Goal: Information Seeking & Learning: Learn about a topic

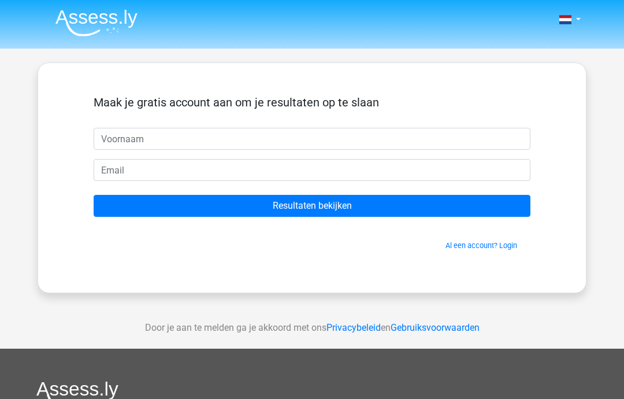
scroll to position [75, 0]
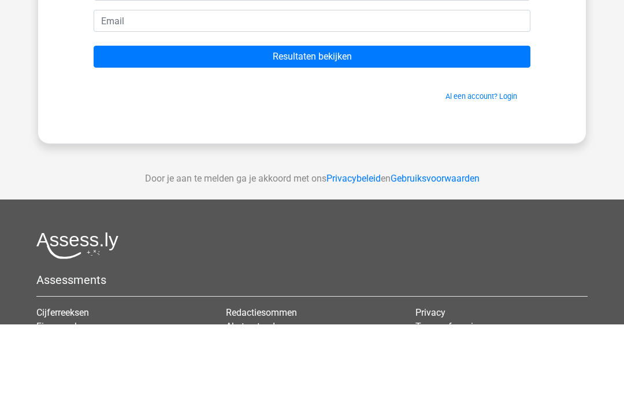
type input "Stijn"
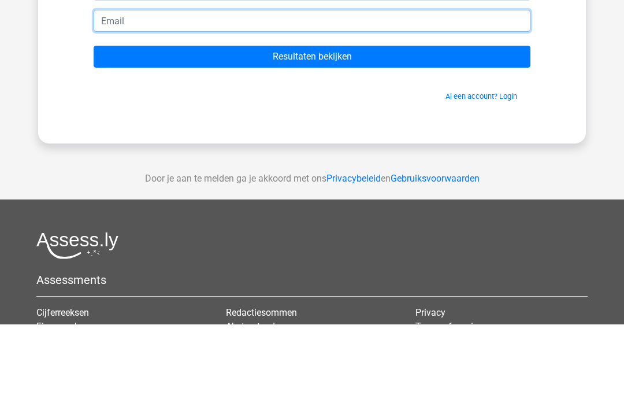
click at [443, 103] on input "email" at bounding box center [312, 95] width 437 height 22
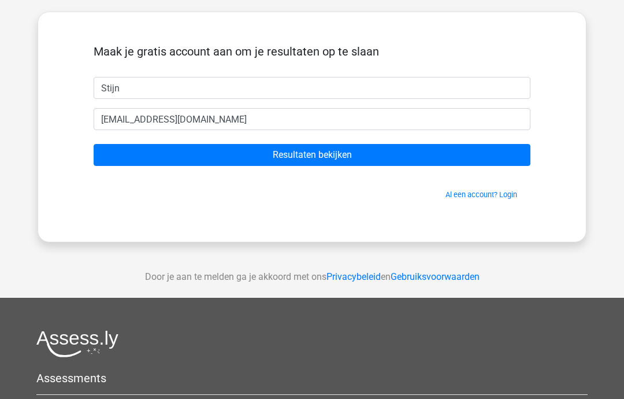
scroll to position [0, 0]
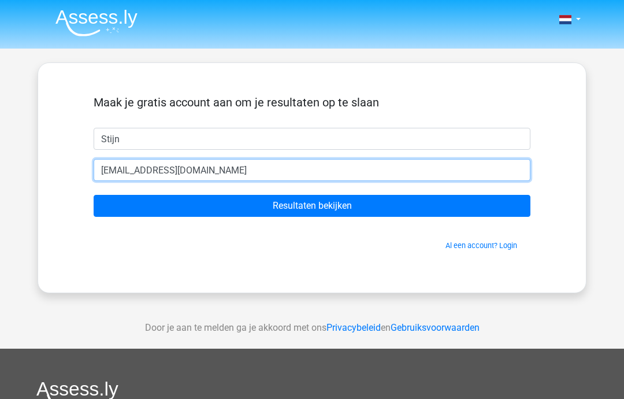
type input "stijnski08@gmail.com"
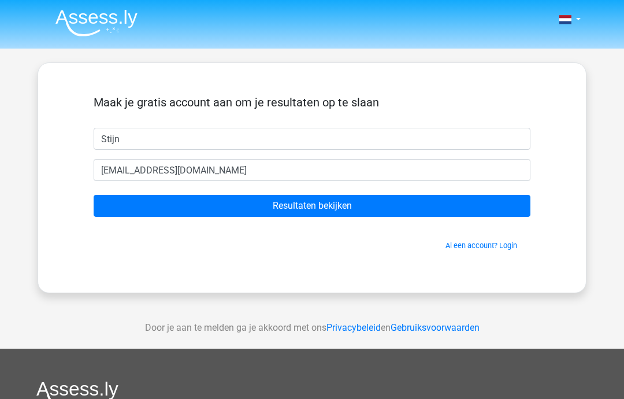
click at [80, 32] on img at bounding box center [96, 22] width 82 height 27
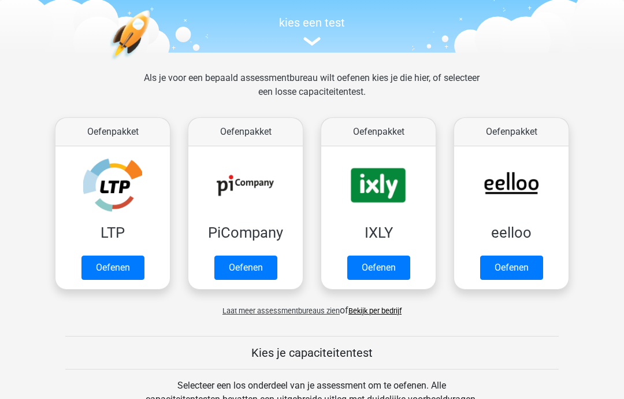
scroll to position [125, 0]
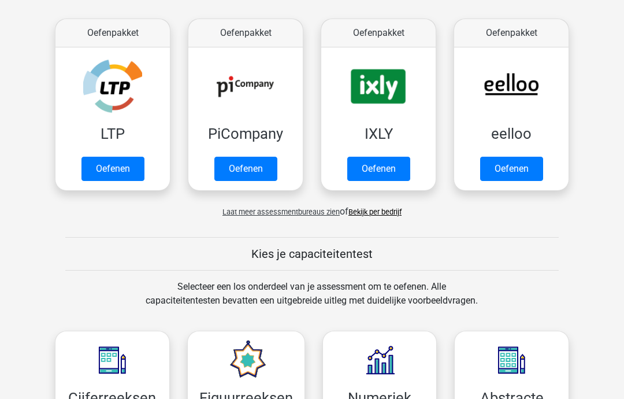
scroll to position [166, 0]
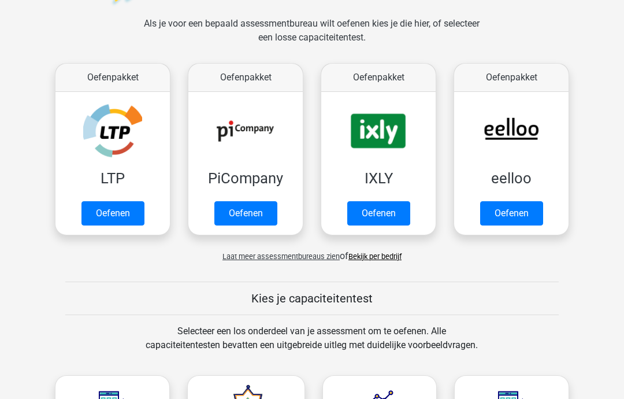
click at [533, 209] on link "Oefenen" at bounding box center [511, 214] width 63 height 24
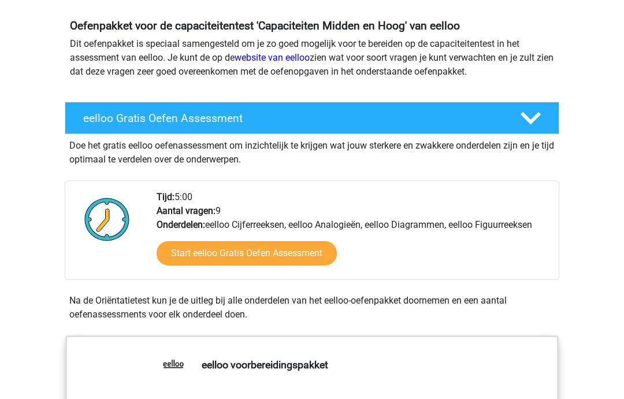
scroll to position [150, 0]
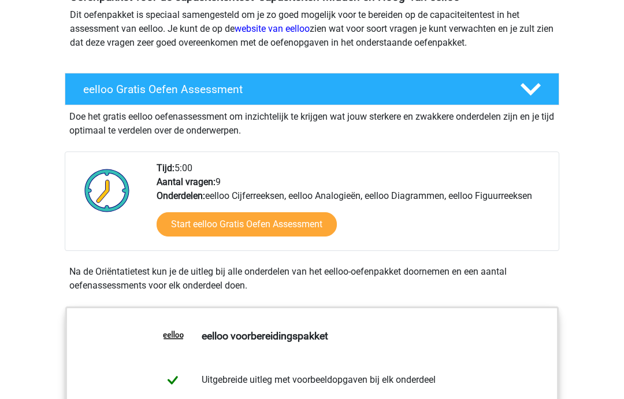
click at [312, 222] on link "Start eelloo Gratis Oefen Assessment" at bounding box center [247, 225] width 180 height 24
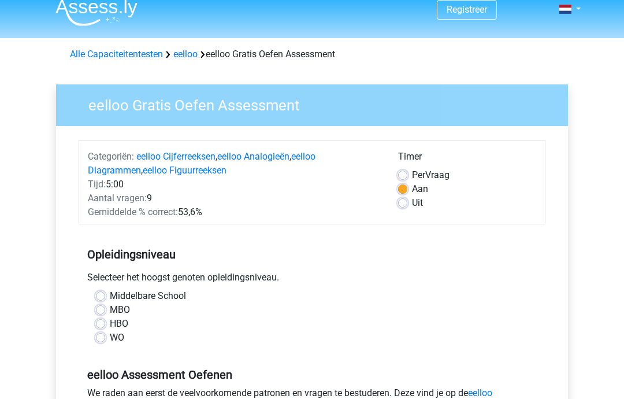
scroll to position [63, 0]
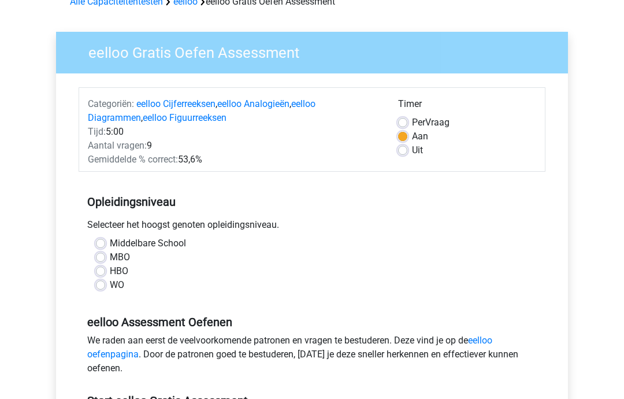
click at [110, 271] on label "HBO" at bounding box center [119, 271] width 18 height 14
click at [99, 271] on input "HBO" at bounding box center [100, 270] width 9 height 12
radio input "true"
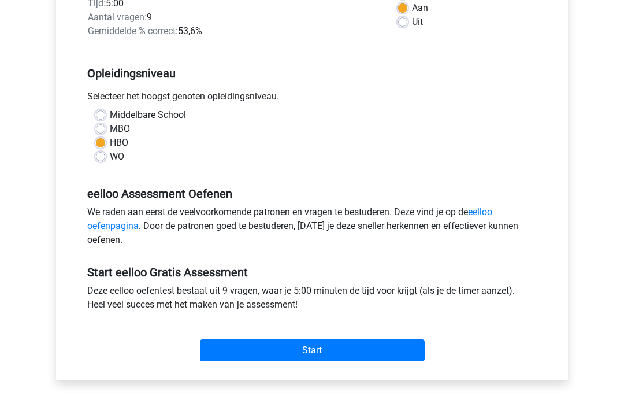
scroll to position [210, 0]
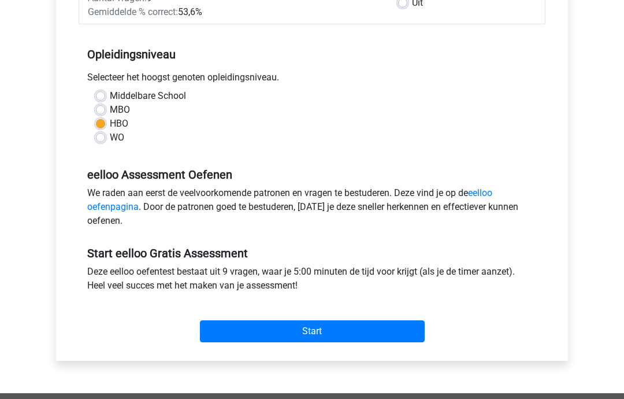
click at [391, 326] on input "Start" at bounding box center [312, 332] width 225 height 22
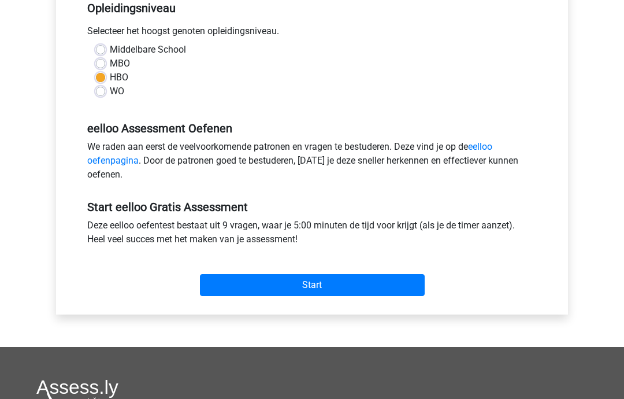
click at [113, 53] on label "Middelbare School" at bounding box center [148, 50] width 76 height 14
click at [105, 53] on input "Middelbare School" at bounding box center [100, 49] width 9 height 12
radio input "true"
click at [298, 296] on input "Start" at bounding box center [312, 285] width 225 height 22
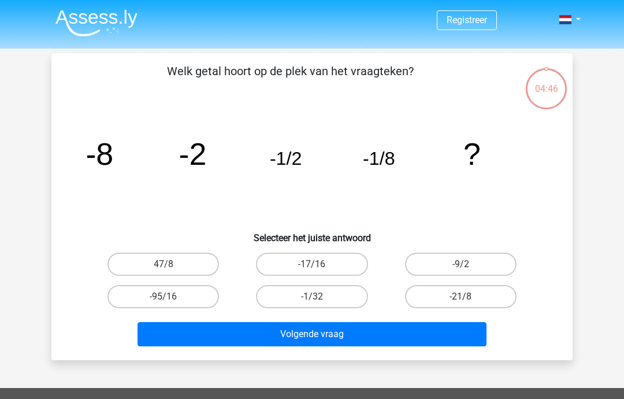
click at [338, 300] on label "-1/32" at bounding box center [312, 296] width 112 height 23
click at [320, 300] on input "-1/32" at bounding box center [316, 300] width 8 height 8
radio input "true"
click at [355, 335] on button "Volgende vraag" at bounding box center [313, 334] width 350 height 24
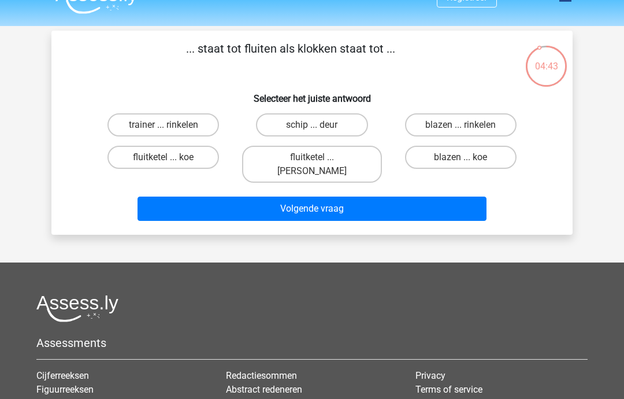
scroll to position [19, 0]
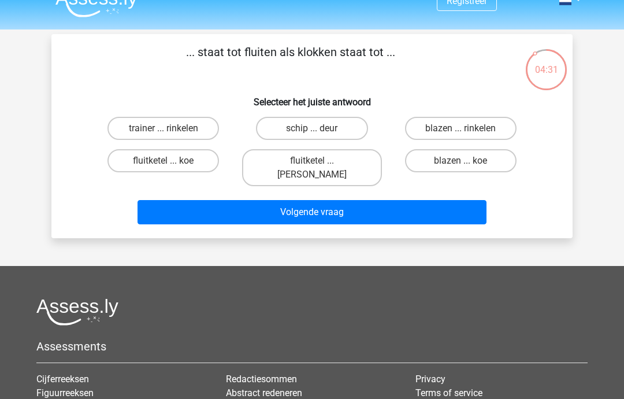
click at [349, 162] on label "fluitketel ... [PERSON_NAME]" at bounding box center [311, 167] width 139 height 37
click at [320, 162] on input "fluitketel ... [PERSON_NAME]" at bounding box center [316, 165] width 8 height 8
radio input "true"
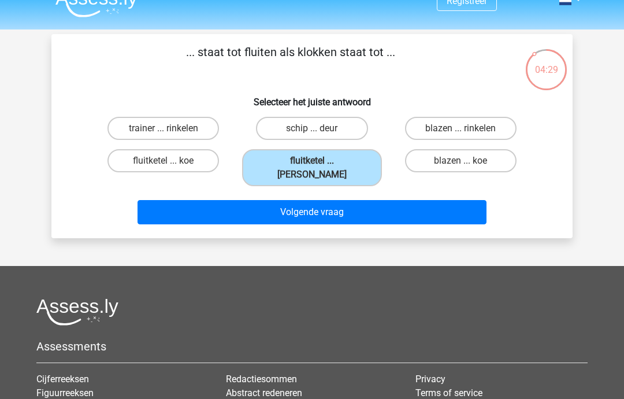
click at [324, 200] on button "Volgende vraag" at bounding box center [313, 212] width 350 height 24
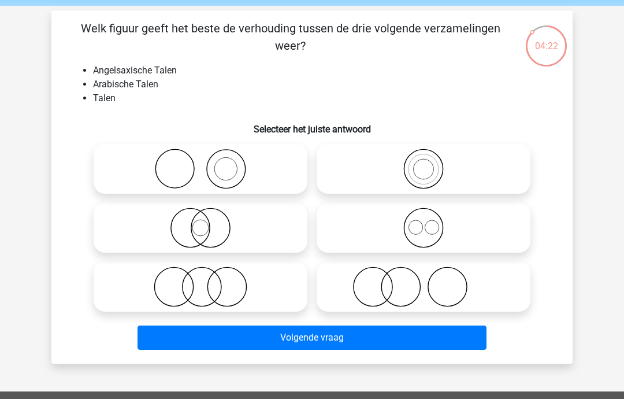
scroll to position [43, 0]
click at [190, 240] on icon at bounding box center [200, 227] width 205 height 40
click at [200, 222] on input "radio" at bounding box center [204, 218] width 8 height 8
radio input "true"
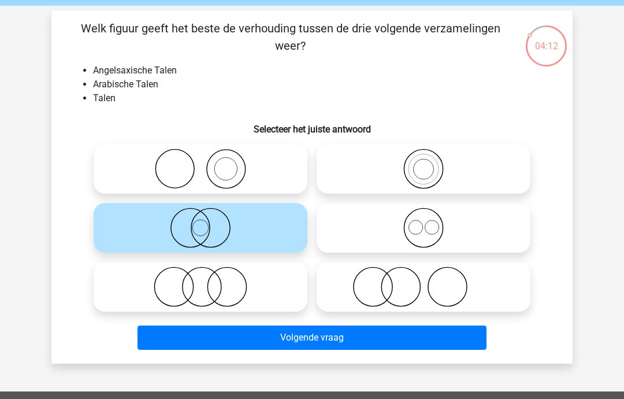
click at [193, 345] on button "Volgende vraag" at bounding box center [313, 337] width 350 height 24
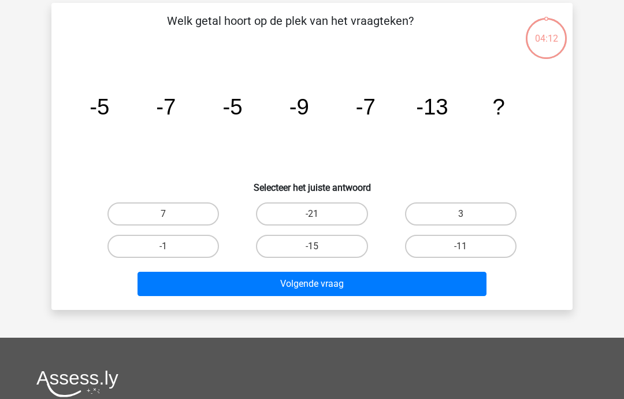
scroll to position [53, 0]
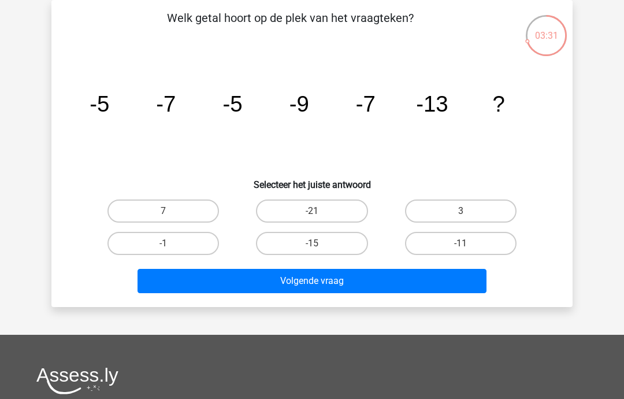
click at [439, 247] on label "-11" at bounding box center [461, 243] width 112 height 23
click at [460, 247] on input "-11" at bounding box center [464, 247] width 8 height 8
radio input "true"
click at [332, 288] on button "Volgende vraag" at bounding box center [313, 281] width 350 height 24
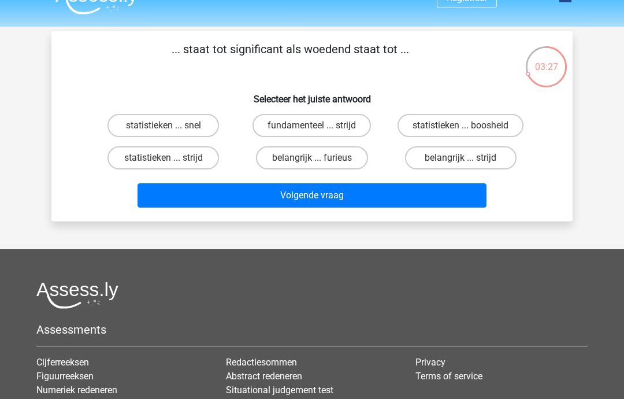
scroll to position [19, 0]
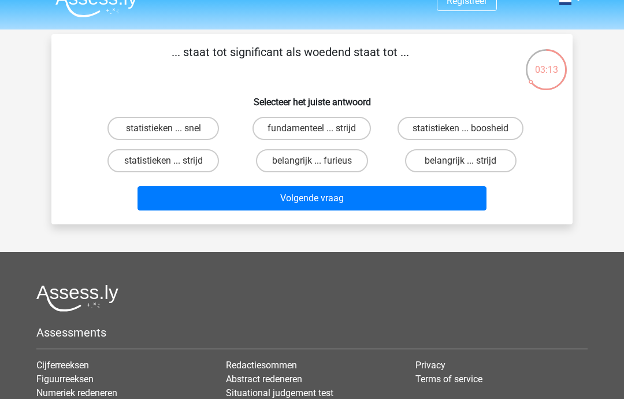
click at [285, 168] on label "belangrijk ... furieus" at bounding box center [312, 160] width 112 height 23
click at [312, 168] on input "belangrijk ... furieus" at bounding box center [316, 165] width 8 height 8
radio input "true"
click at [247, 203] on button "Volgende vraag" at bounding box center [313, 198] width 350 height 24
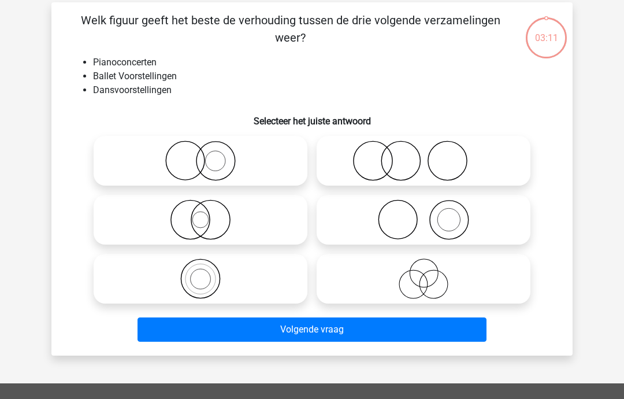
scroll to position [53, 0]
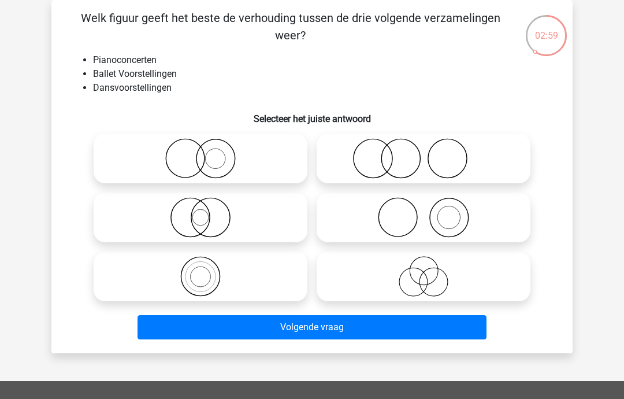
click at [356, 229] on icon at bounding box center [423, 217] width 205 height 40
click at [424, 211] on input "radio" at bounding box center [428, 208] width 8 height 8
radio input "true"
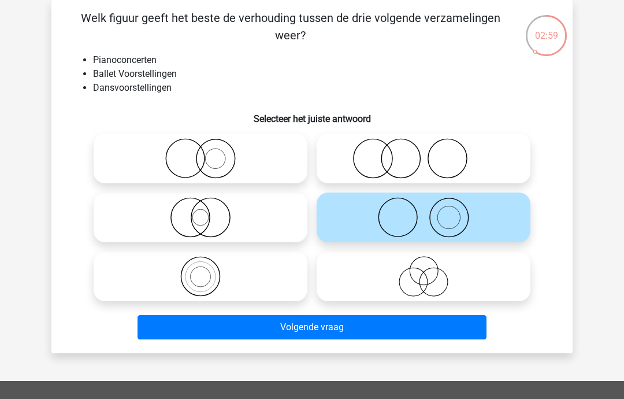
click at [297, 333] on button "Volgende vraag" at bounding box center [313, 327] width 350 height 24
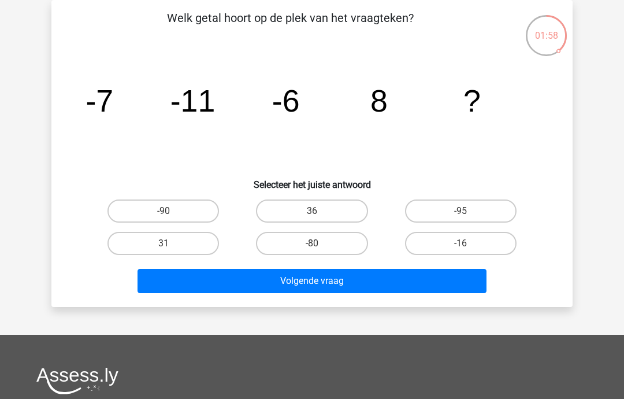
click at [146, 232] on label "31" at bounding box center [163, 243] width 112 height 23
click at [164, 243] on input "31" at bounding box center [168, 247] width 8 height 8
radio input "true"
click at [201, 281] on button "Volgende vraag" at bounding box center [313, 281] width 350 height 24
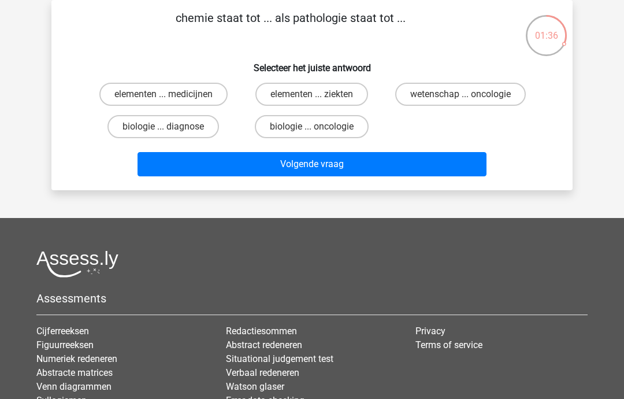
click at [447, 92] on label "wetenschap ... oncologie" at bounding box center [460, 94] width 131 height 23
click at [460, 94] on input "wetenschap ... oncologie" at bounding box center [464, 98] width 8 height 8
radio input "true"
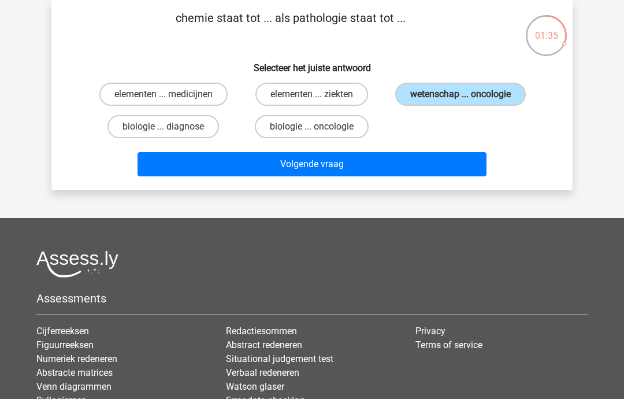
click at [299, 174] on button "Volgende vraag" at bounding box center [313, 164] width 350 height 24
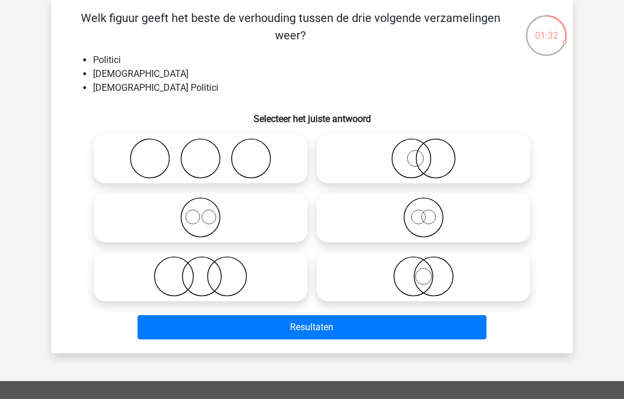
click at [239, 183] on label at bounding box center [201, 158] width 214 height 50
click at [208, 153] on input "radio" at bounding box center [204, 149] width 8 height 8
radio input "true"
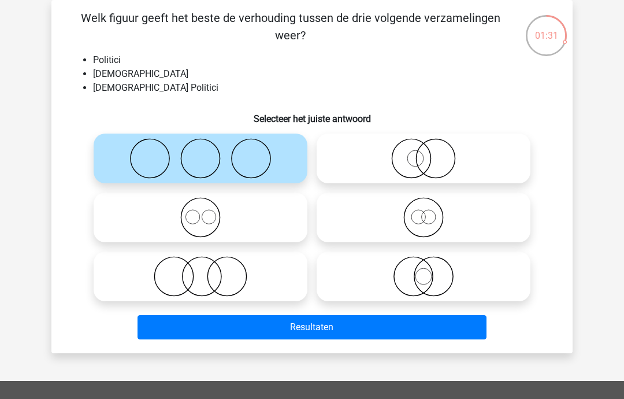
click at [290, 318] on button "Resultaten" at bounding box center [313, 327] width 350 height 24
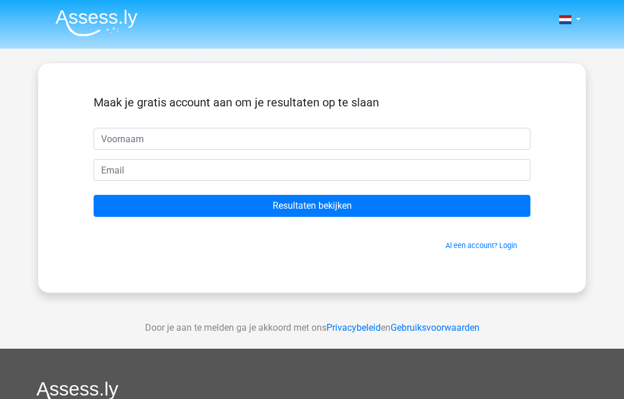
click at [336, 139] on input "text" at bounding box center [312, 139] width 437 height 22
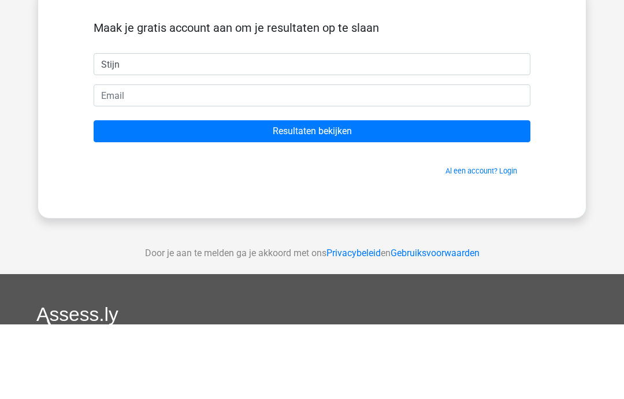
type input "Stijn"
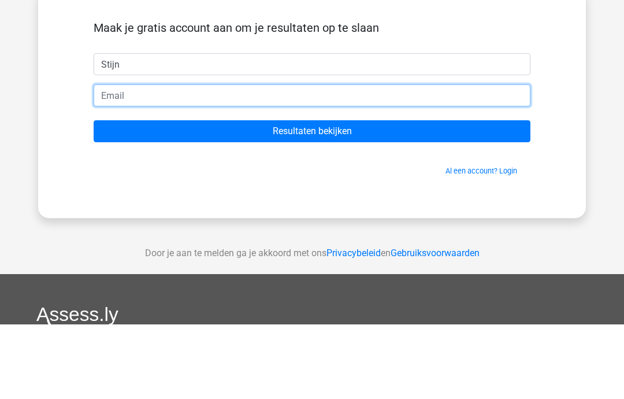
click at [101, 159] on input "email" at bounding box center [312, 170] width 437 height 22
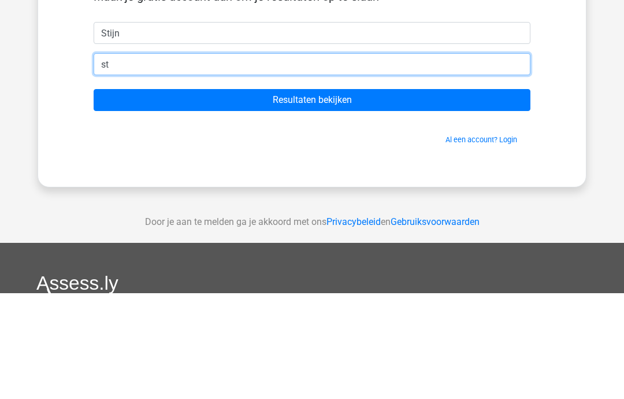
type input "s"
type input "1009873@leerling.tabor.nl"
click at [312, 195] on input "Resultaten bekijken" at bounding box center [312, 206] width 437 height 22
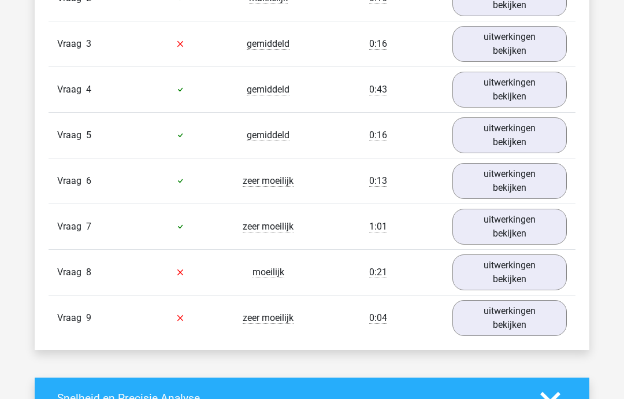
scroll to position [1374, 0]
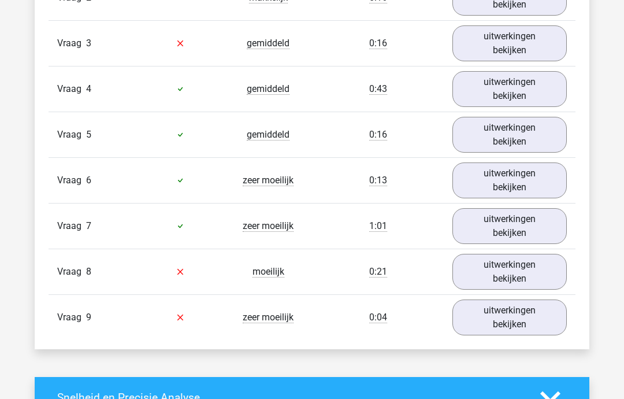
click at [507, 276] on link "uitwerkingen bekijken" at bounding box center [509, 272] width 114 height 36
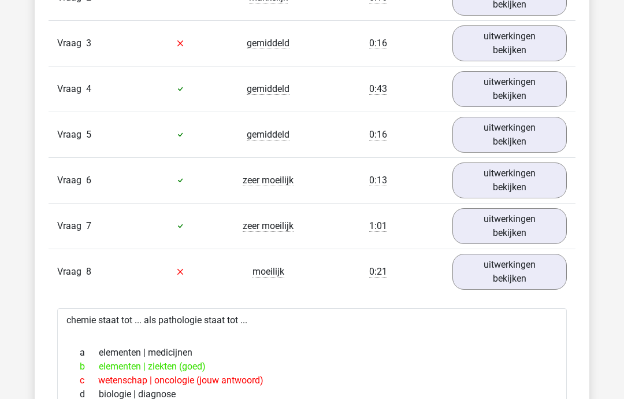
click at [484, 272] on link "uitwerkingen bekijken" at bounding box center [509, 272] width 114 height 36
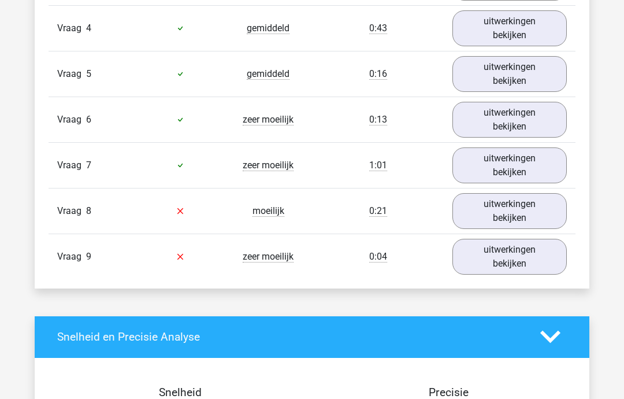
click at [481, 265] on link "uitwerkingen bekijken" at bounding box center [509, 257] width 114 height 36
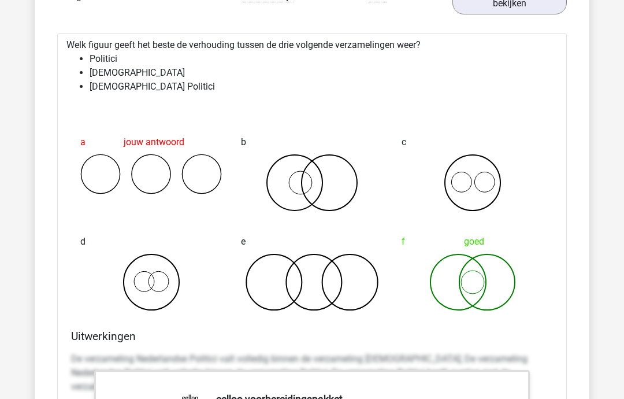
scroll to position [1739, 0]
